Goal: Task Accomplishment & Management: Manage account settings

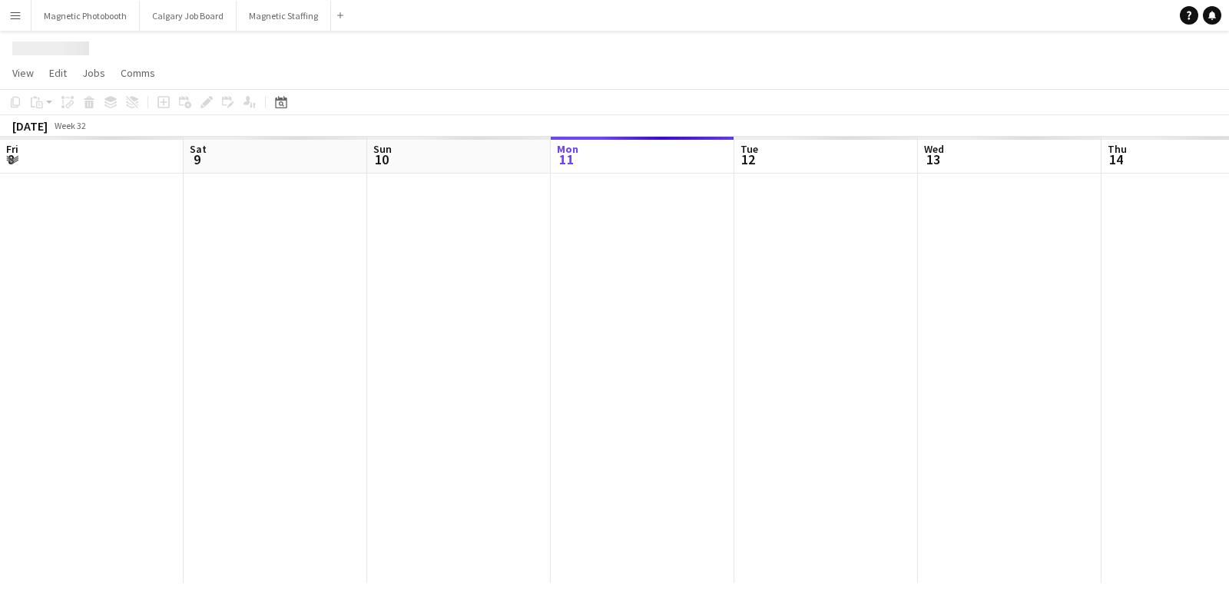
scroll to position [0, 366]
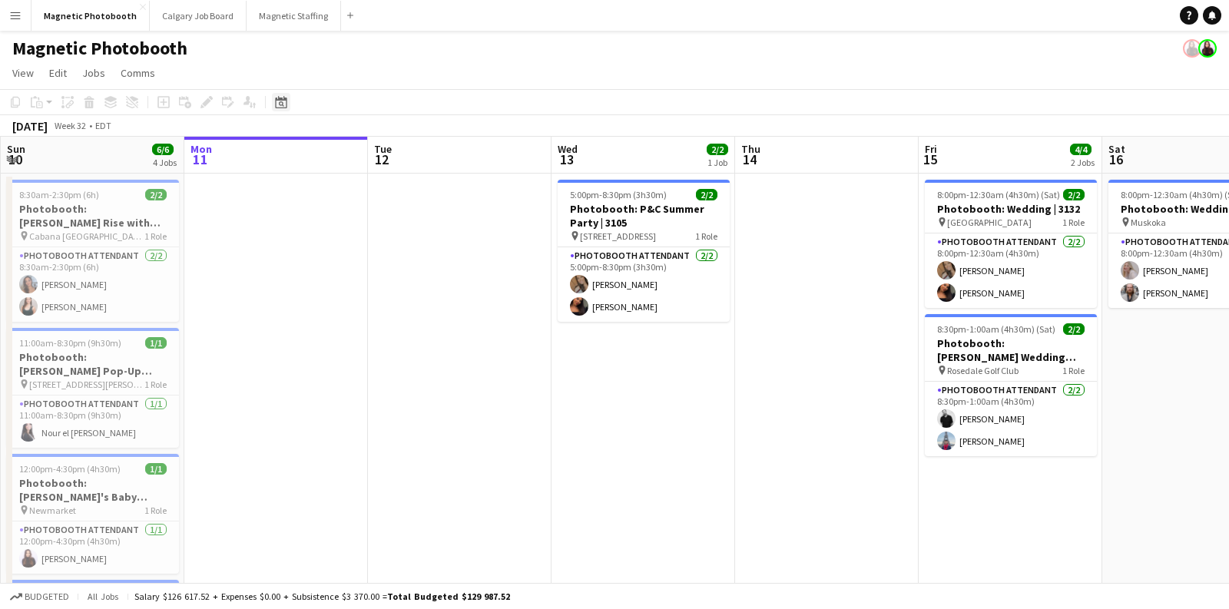
click at [279, 105] on icon at bounding box center [281, 103] width 5 height 5
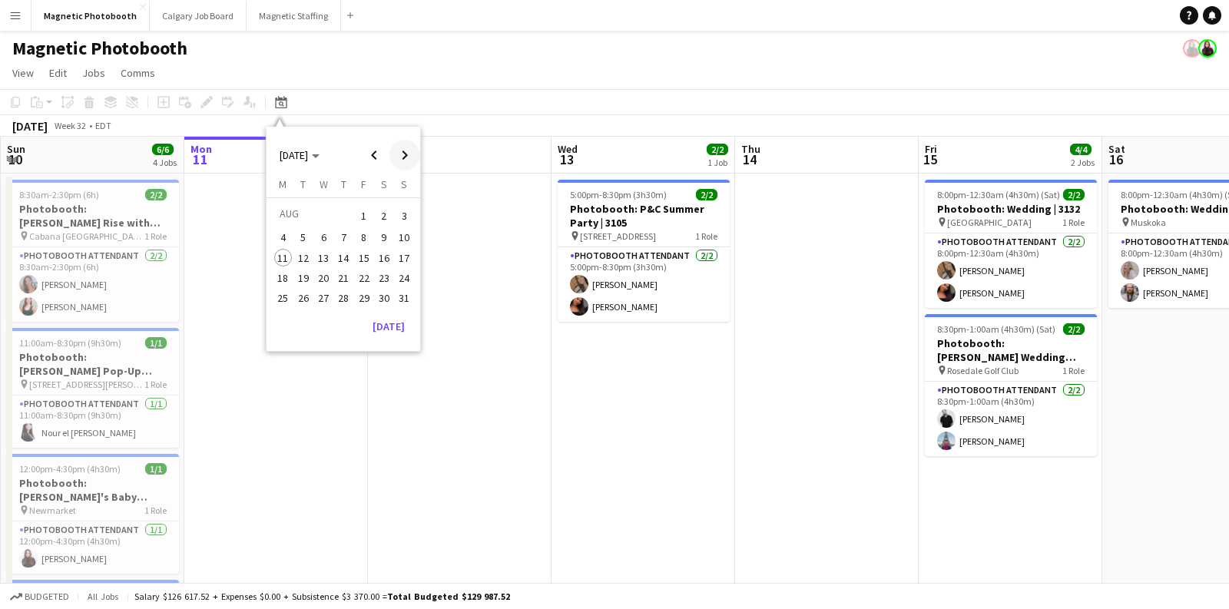
click at [409, 153] on span "Next month" at bounding box center [404, 155] width 31 height 31
click at [364, 254] on span "12" at bounding box center [364, 254] width 18 height 18
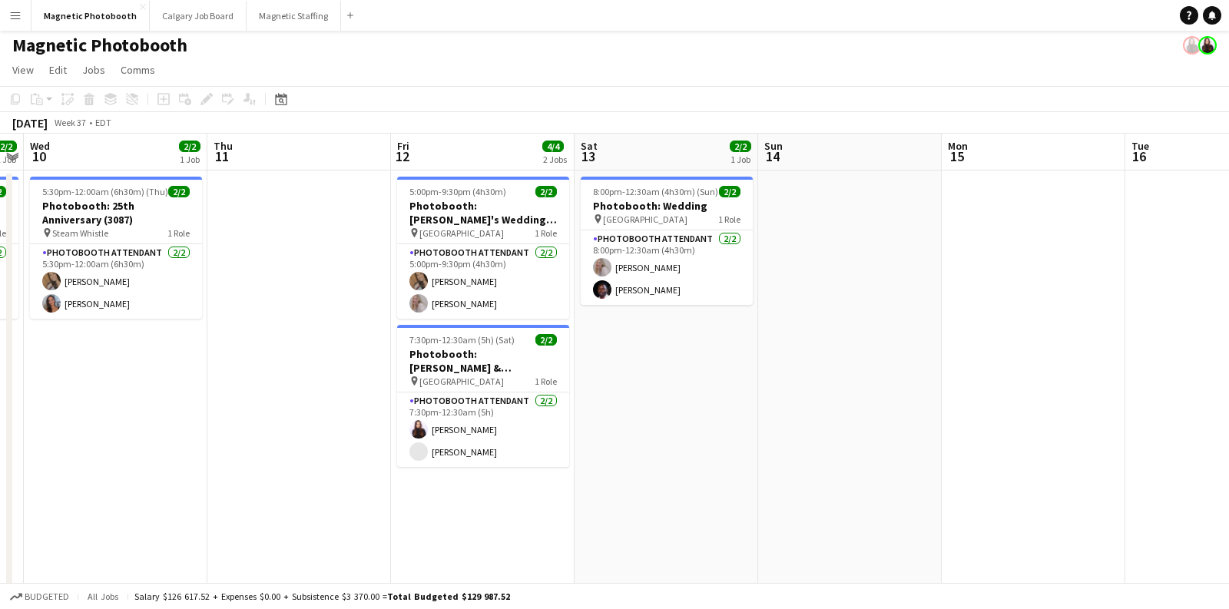
scroll to position [0, 0]
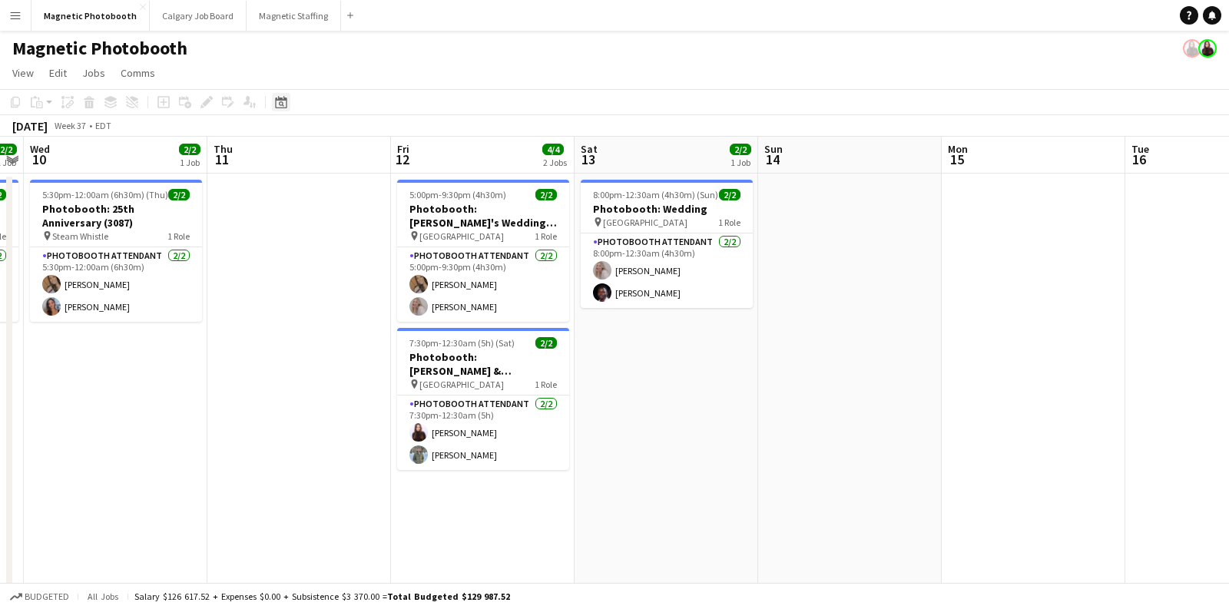
click at [286, 100] on icon at bounding box center [281, 102] width 12 height 12
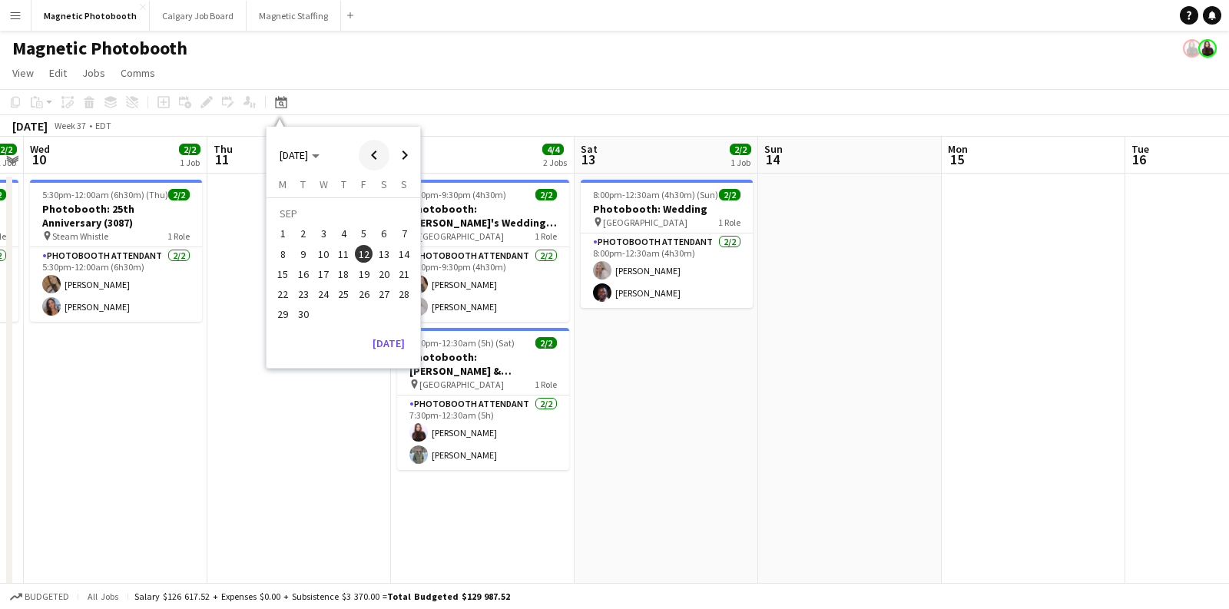
click at [380, 154] on span "Previous month" at bounding box center [374, 155] width 31 height 31
click at [370, 259] on span "15" at bounding box center [364, 258] width 18 height 18
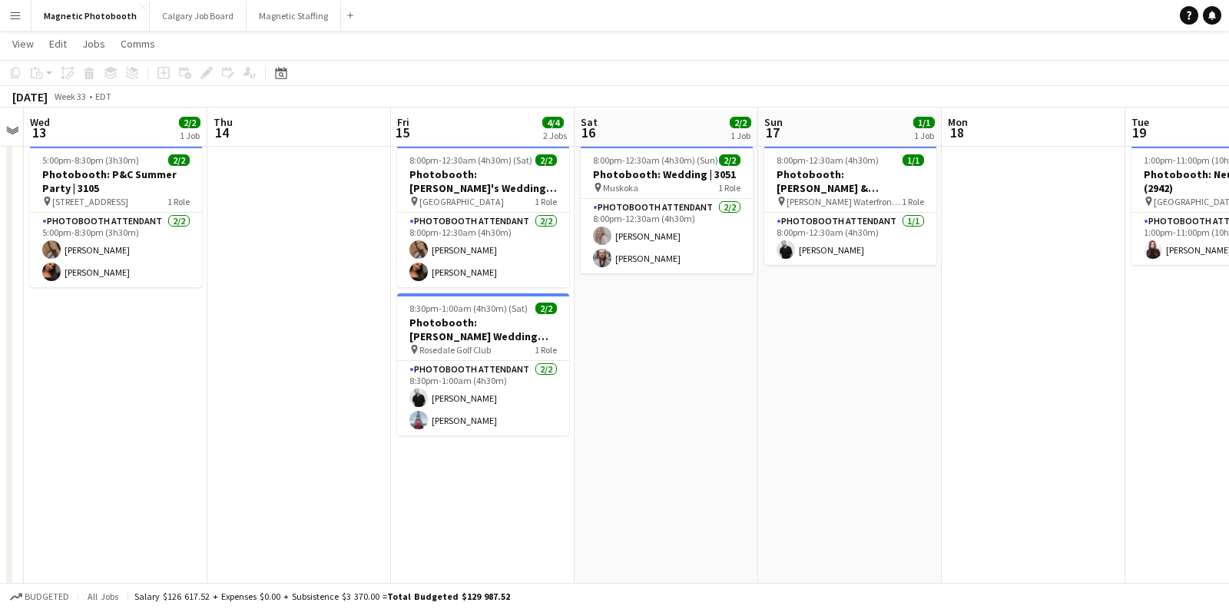
scroll to position [35, 0]
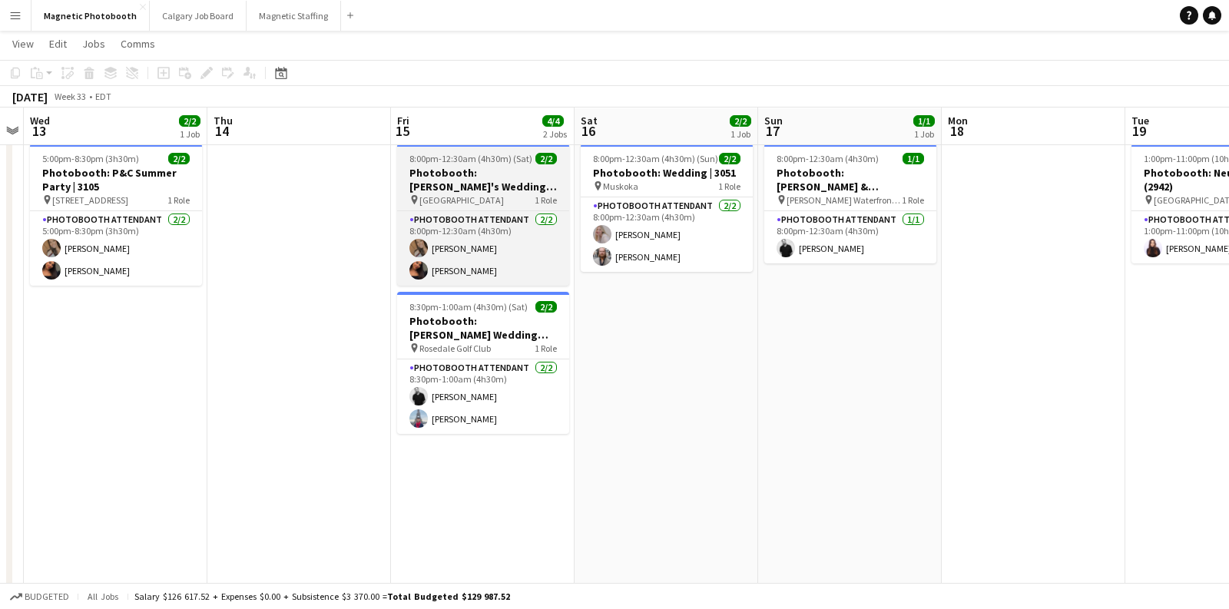
click at [462, 194] on span "[GEOGRAPHIC_DATA]" at bounding box center [461, 200] width 85 height 12
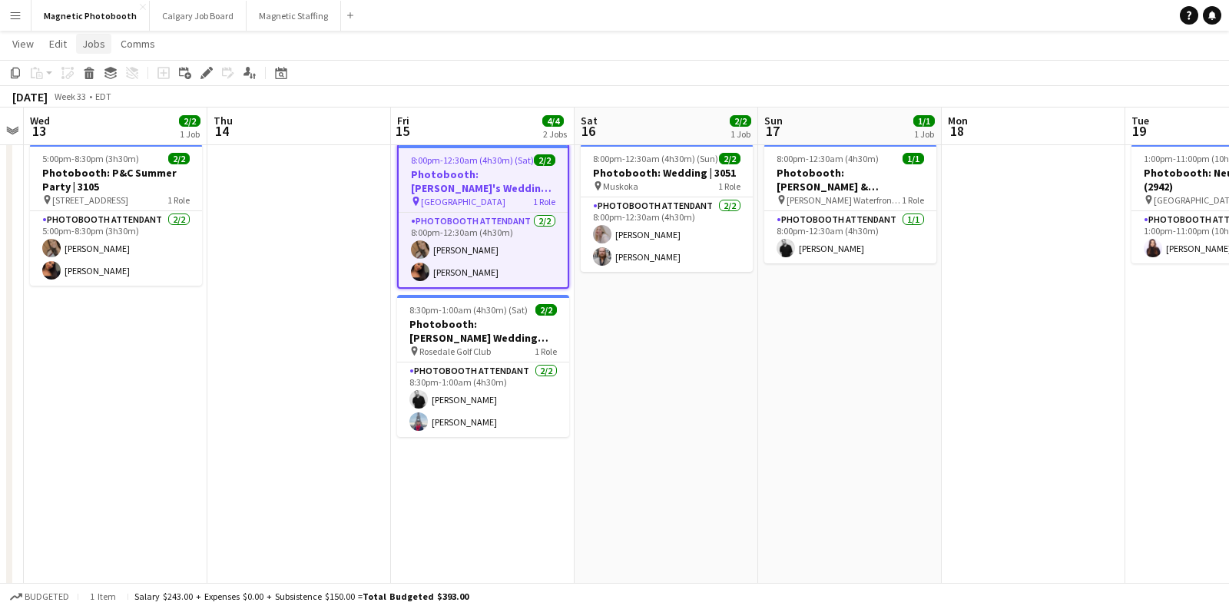
click at [98, 43] on span "Jobs" at bounding box center [93, 44] width 23 height 14
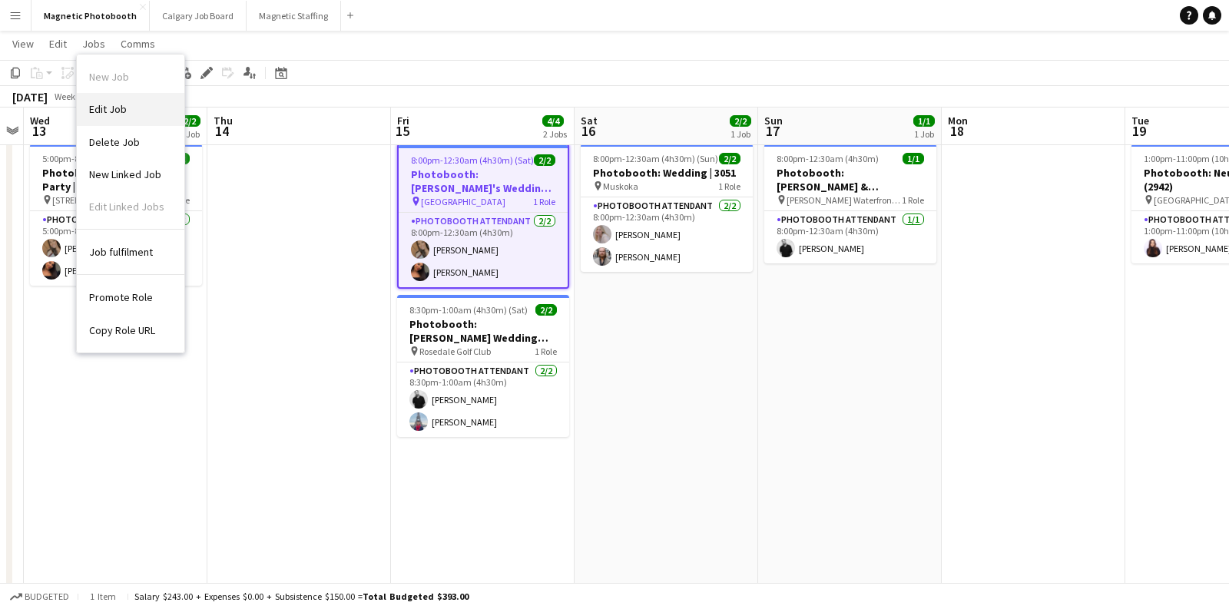
click at [109, 109] on span "Edit Job" at bounding box center [108, 109] width 38 height 14
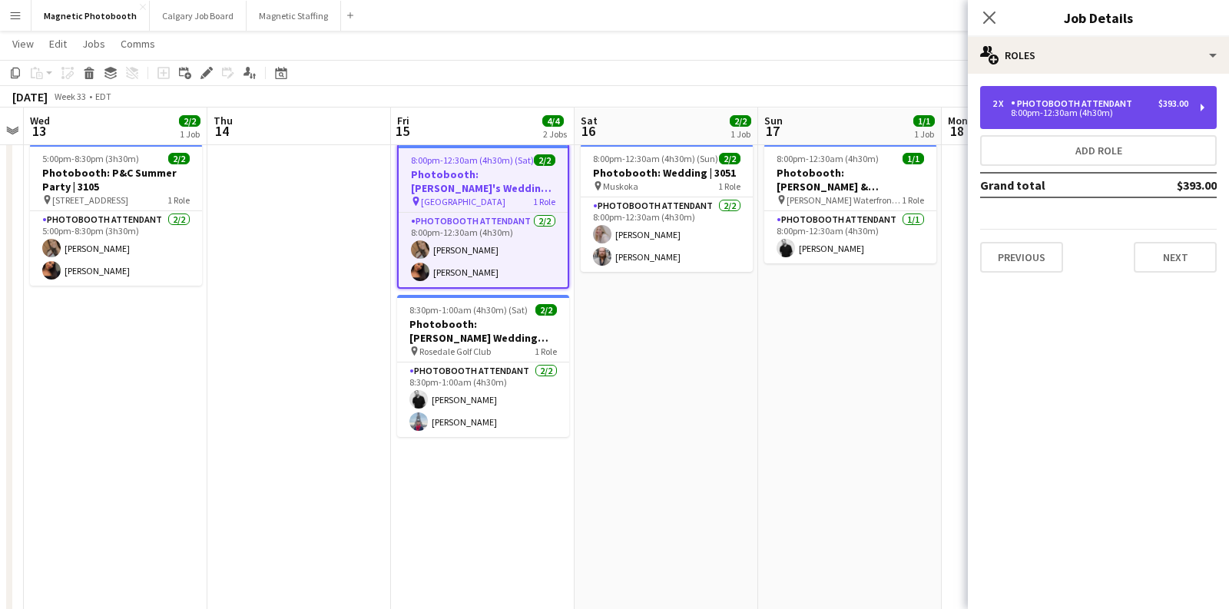
click at [1081, 117] on div "8:00pm-12:30am (4h30m)" at bounding box center [1091, 113] width 196 height 8
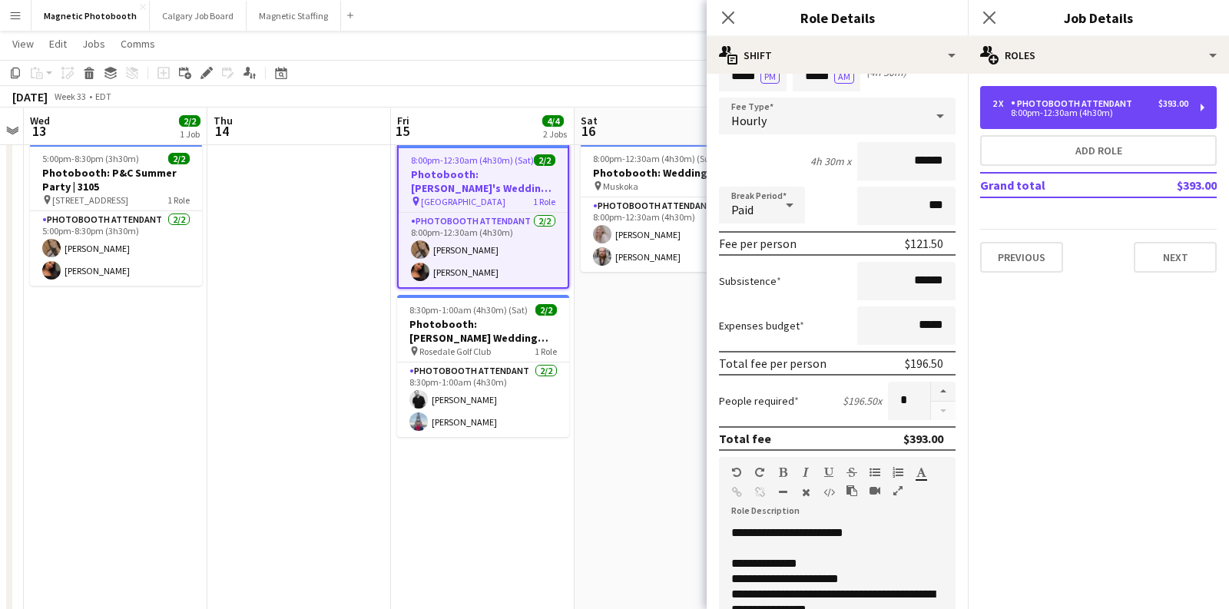
scroll to position [75, 0]
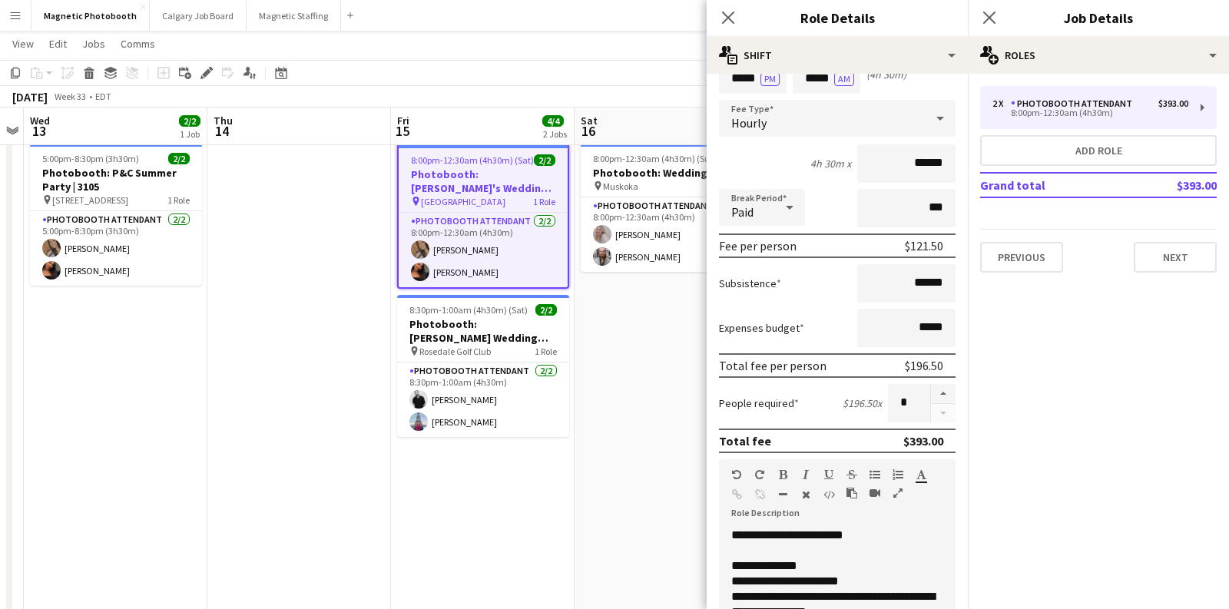
click at [638, 424] on app-date-cell "8:00pm-12:30am (4h30m) (Sun) 2/2 Photobooth: Wedding | 3051 pin Muskoka 1 Role …" at bounding box center [667, 430] width 184 height 584
